Goal: Task Accomplishment & Management: Manage account settings

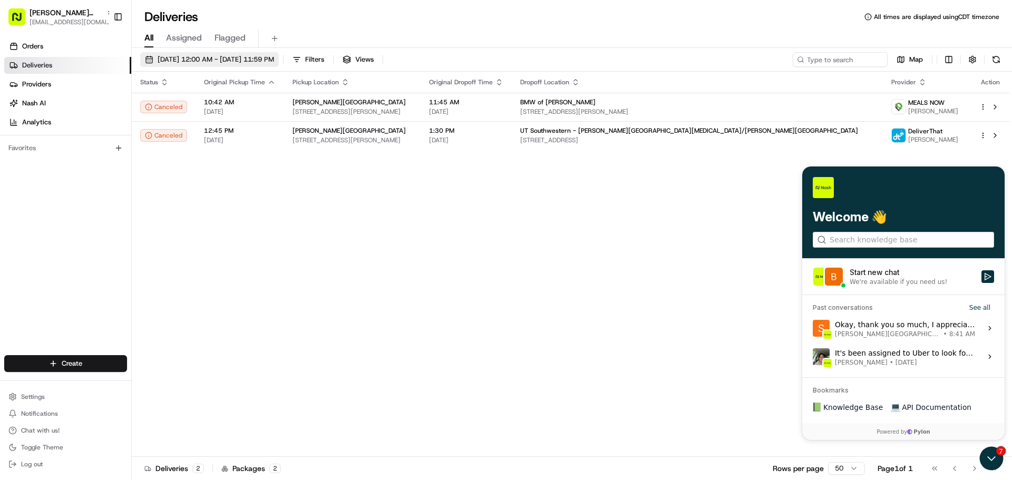
click at [227, 62] on span "[DATE] 12:00 AM - [DATE] 11:59 PM" at bounding box center [216, 59] width 116 height 9
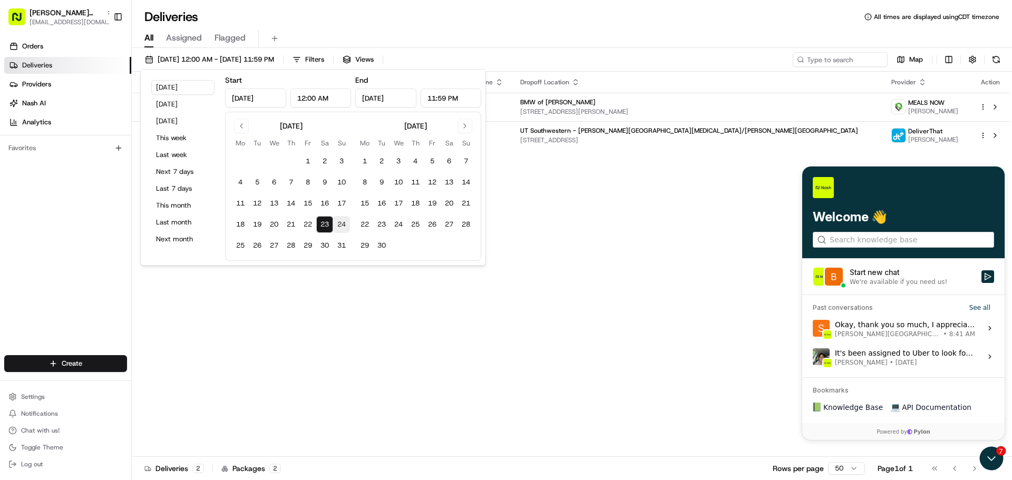
click at [339, 226] on button "24" at bounding box center [341, 224] width 17 height 17
type input "[DATE]"
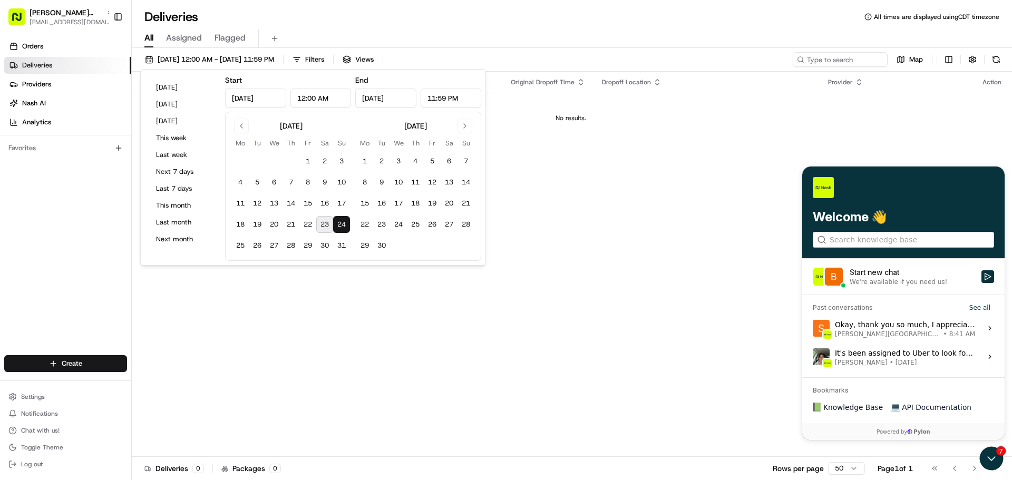
click at [395, 349] on div "Status Original Pickup Time Pickup Location Original Dropoff Time Dropoff Locat…" at bounding box center [571, 264] width 878 height 385
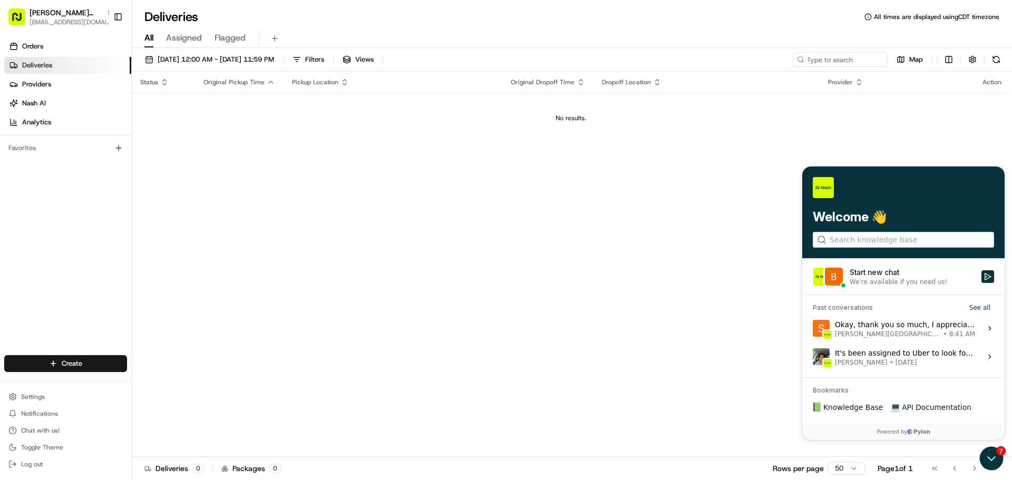
click at [329, 324] on div "Status Original Pickup Time Pickup Location Original Dropoff Time Dropoff Locat…" at bounding box center [571, 264] width 878 height 385
click at [996, 457] on icon "Open customer support" at bounding box center [991, 458] width 26 height 26
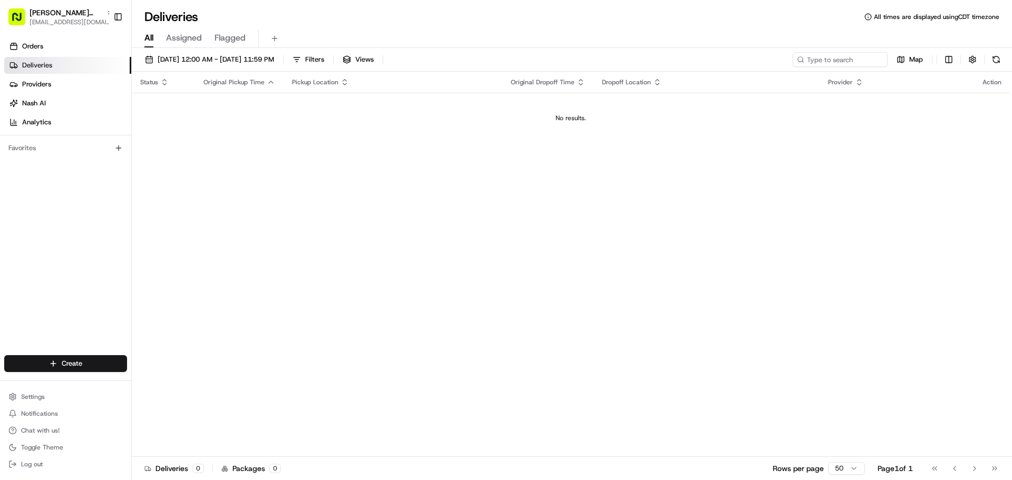
click at [194, 40] on span "Assigned" at bounding box center [184, 38] width 36 height 13
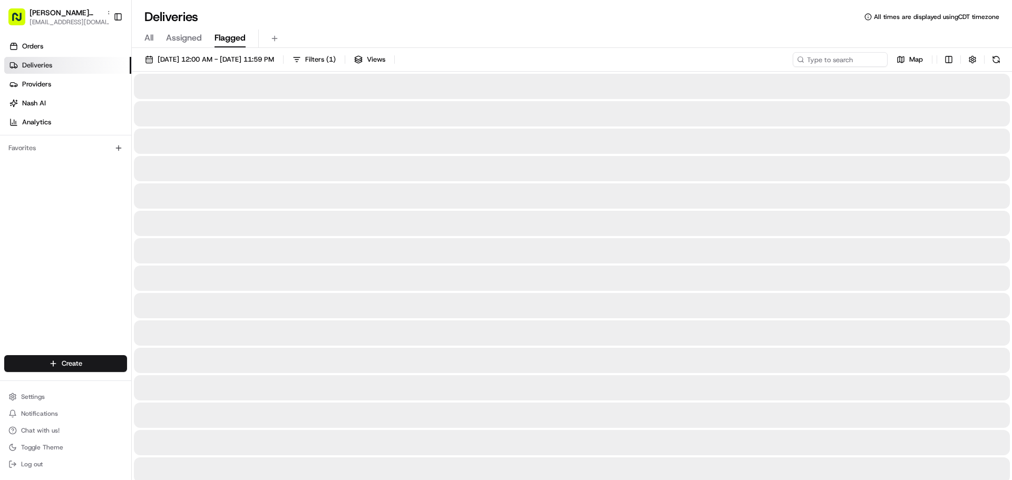
click at [227, 40] on span "Flagged" at bounding box center [229, 38] width 31 height 13
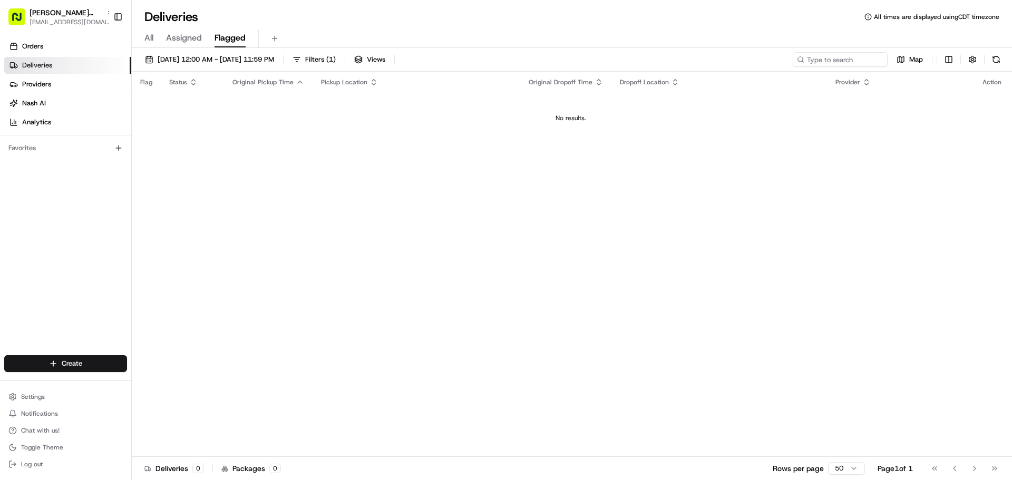
click at [187, 41] on span "Assigned" at bounding box center [184, 38] width 36 height 13
click at [56, 48] on link "Orders" at bounding box center [67, 46] width 127 height 17
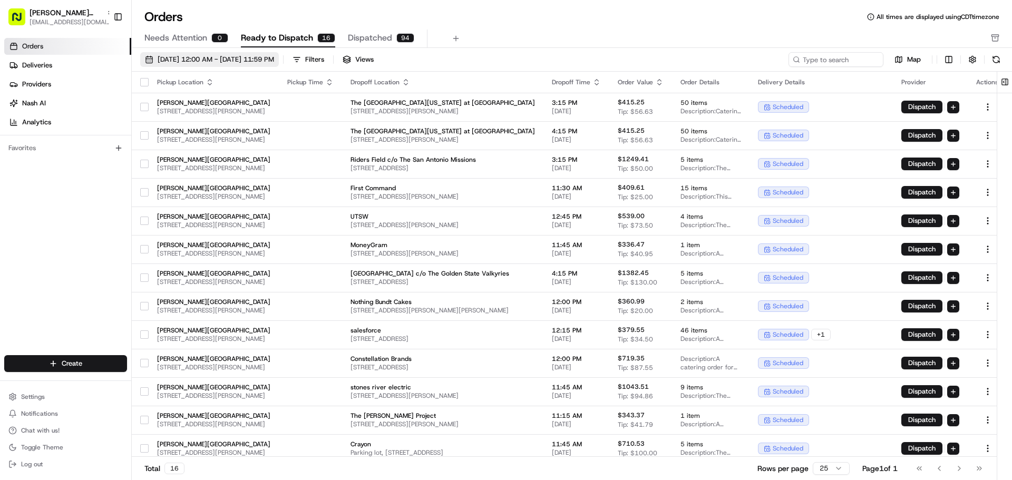
click at [231, 63] on span "[DATE] 12:00 AM - [DATE] 11:59 PM" at bounding box center [216, 59] width 116 height 9
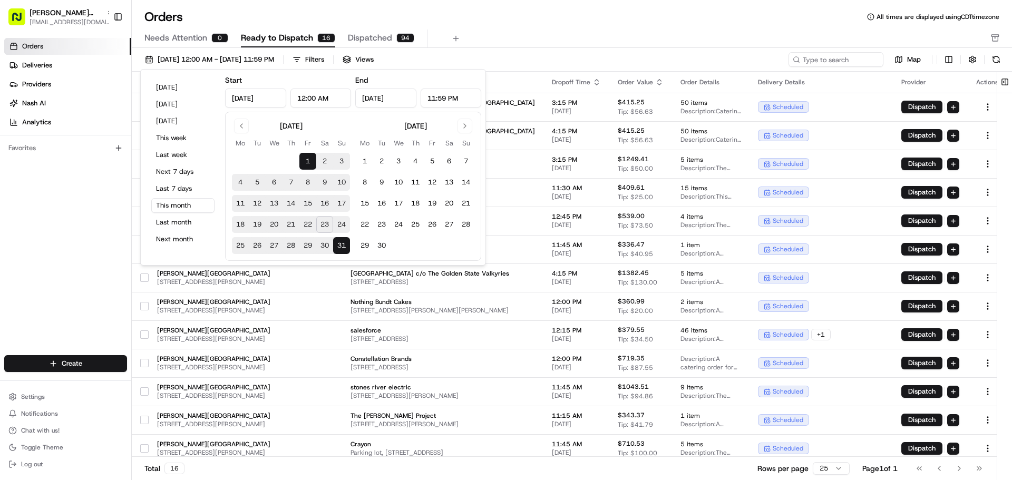
click at [342, 223] on button "24" at bounding box center [341, 224] width 17 height 17
type input "[DATE]"
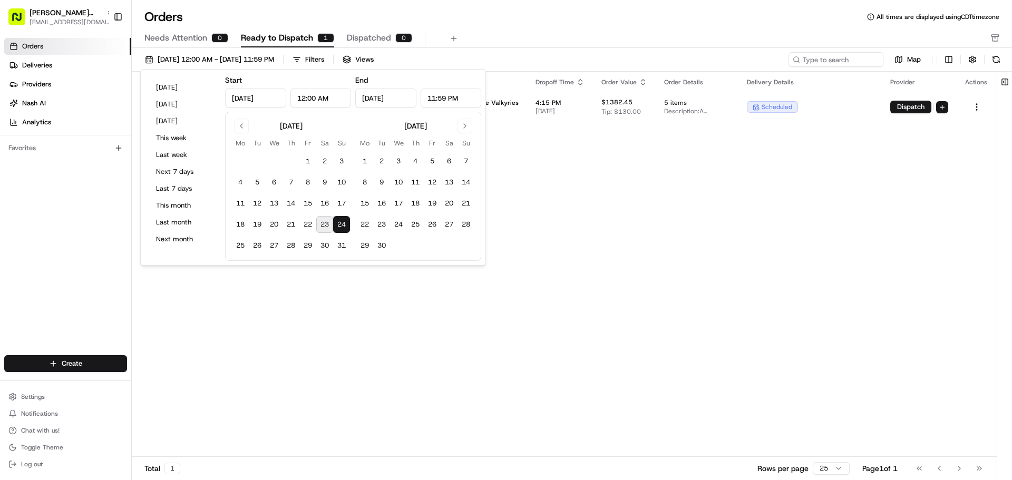
click at [576, 300] on div "Pickup Location Pickup Time Dropoff Location Dropoff Time Order Value Order Det…" at bounding box center [564, 264] width 865 height 385
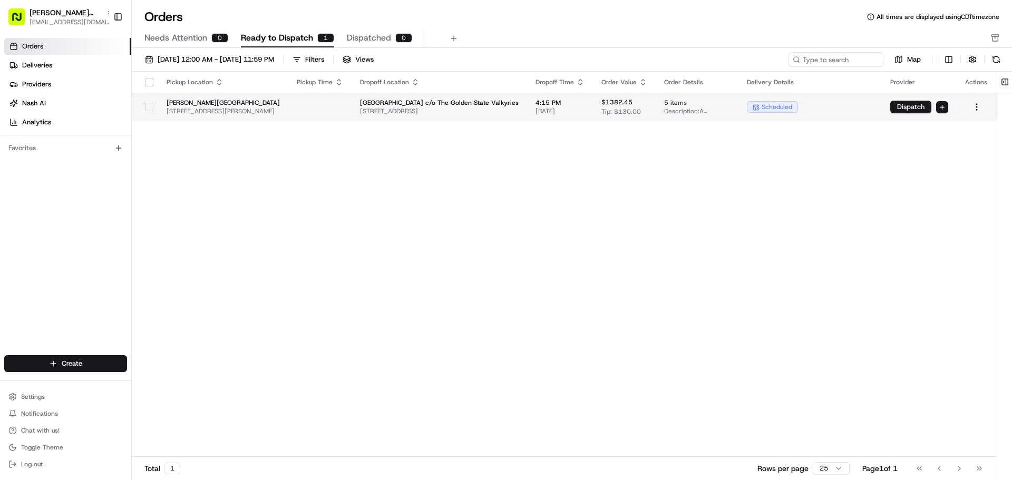
click at [148, 109] on button "button" at bounding box center [149, 107] width 8 height 8
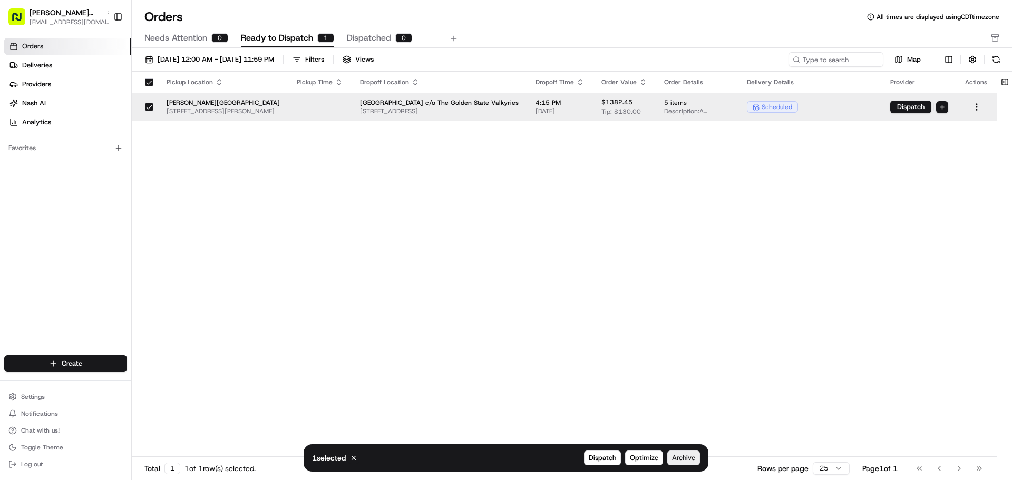
click at [696, 455] on button "Archive" at bounding box center [683, 458] width 33 height 15
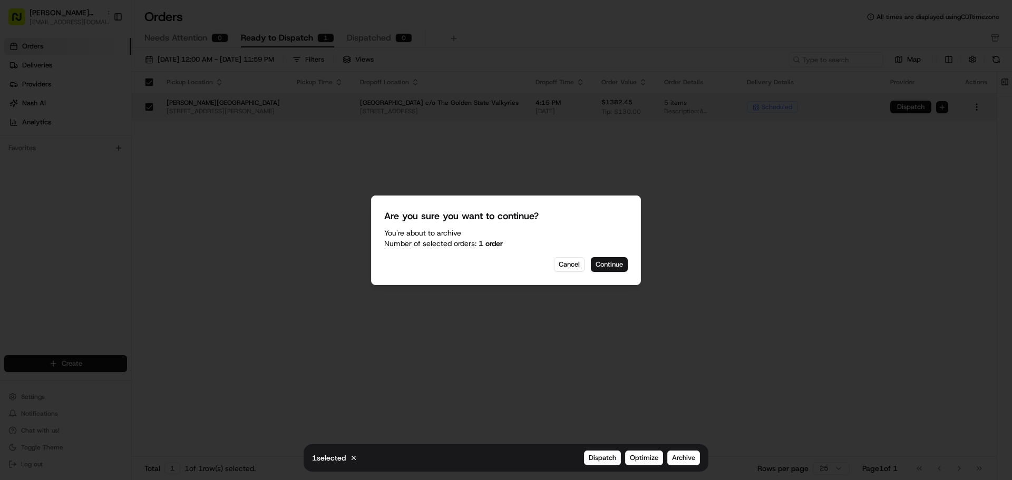
click at [608, 262] on button "Continue" at bounding box center [609, 264] width 37 height 15
